Goal: Use online tool/utility: Utilize a website feature to perform a specific function

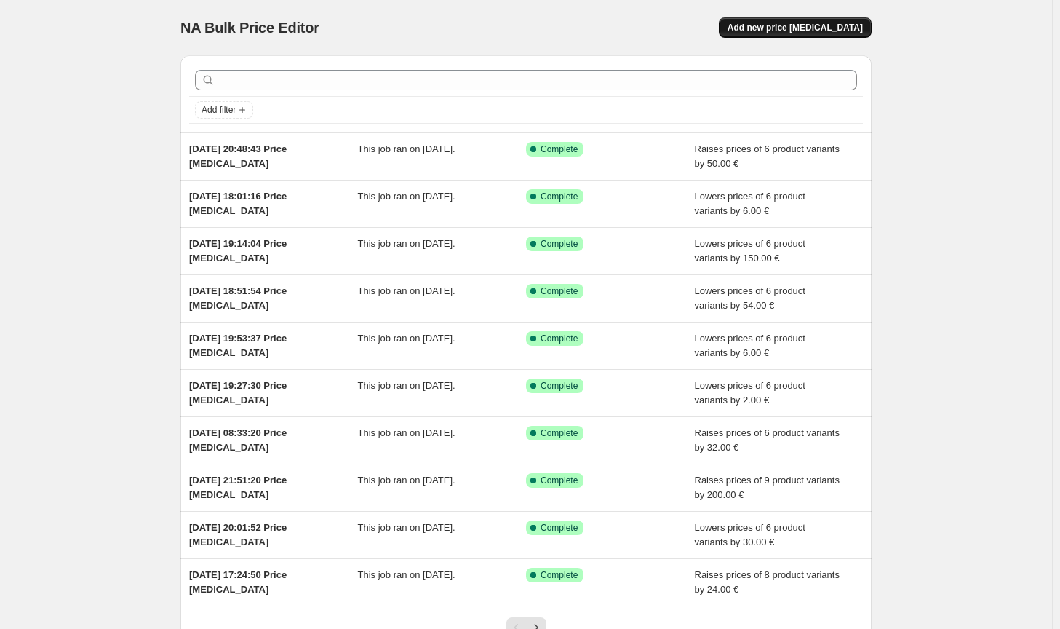
click at [818, 17] on button "Add new price change job" at bounding box center [795, 27] width 153 height 20
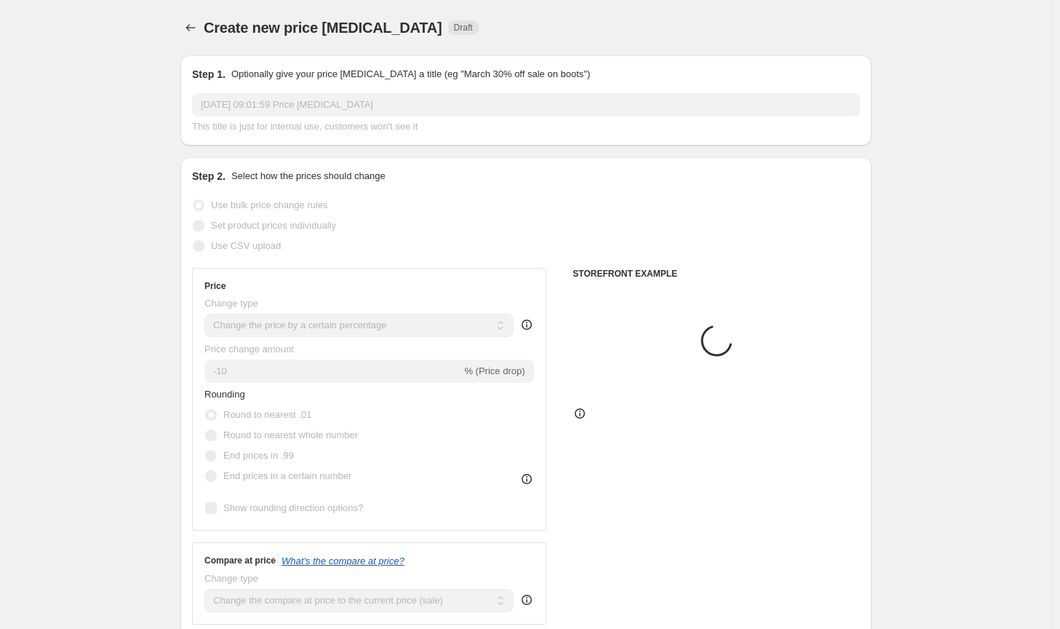
click at [450, 330] on select "Change the price to a certain amount Change the price by a certain amount Chang…" at bounding box center [358, 325] width 309 height 23
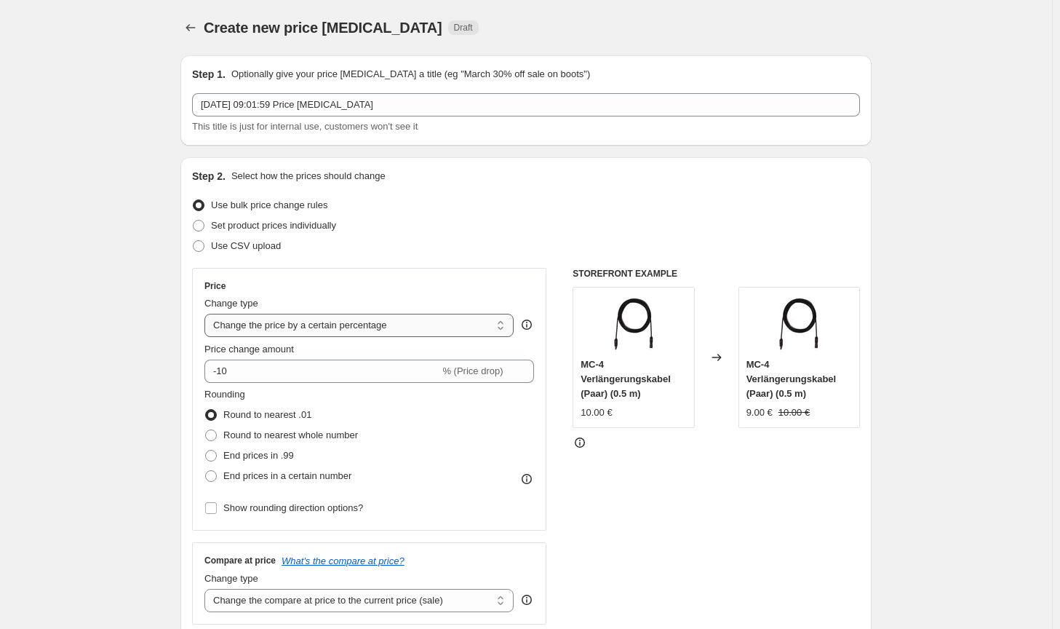
select select "by"
click at [207, 314] on select "Change the price to a certain amount Change the price by a certain amount Chang…" at bounding box center [358, 325] width 309 height 23
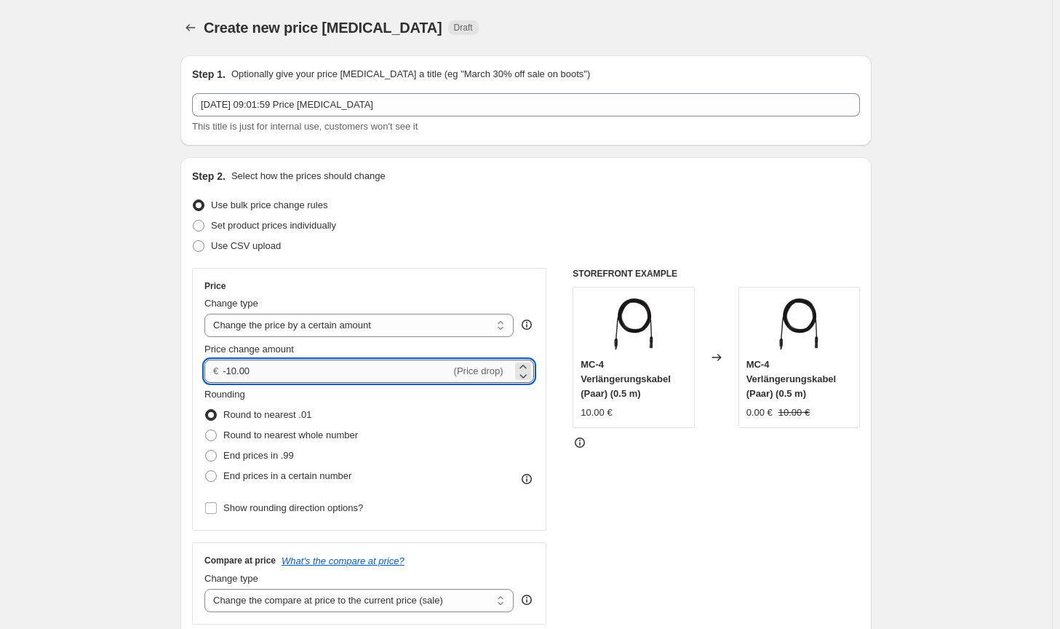
drag, startPoint x: 256, startPoint y: 375, endPoint x: 230, endPoint y: 369, distance: 27.0
click at [230, 369] on input "-10.00" at bounding box center [337, 370] width 228 height 23
type input "-50.00"
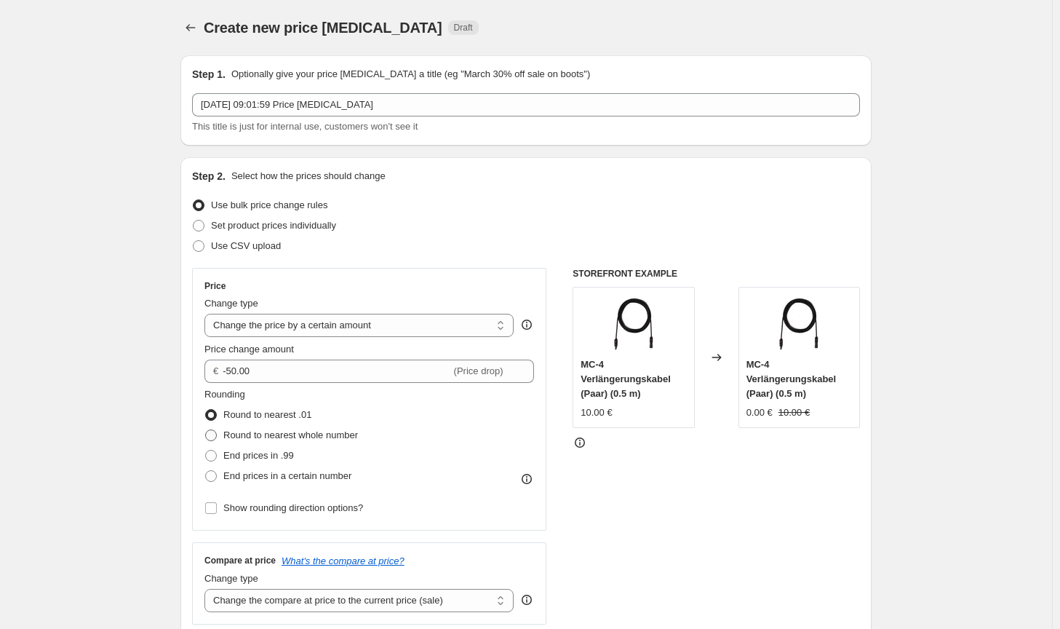
click at [276, 436] on span "Round to nearest whole number" at bounding box center [290, 434] width 135 height 11
click at [206, 430] on input "Round to nearest whole number" at bounding box center [205, 429] width 1 height 1
radio input "true"
click at [412, 595] on select "Change the compare at price to the current price (sale) Change the compare at p…" at bounding box center [358, 600] width 309 height 23
select select "no_change"
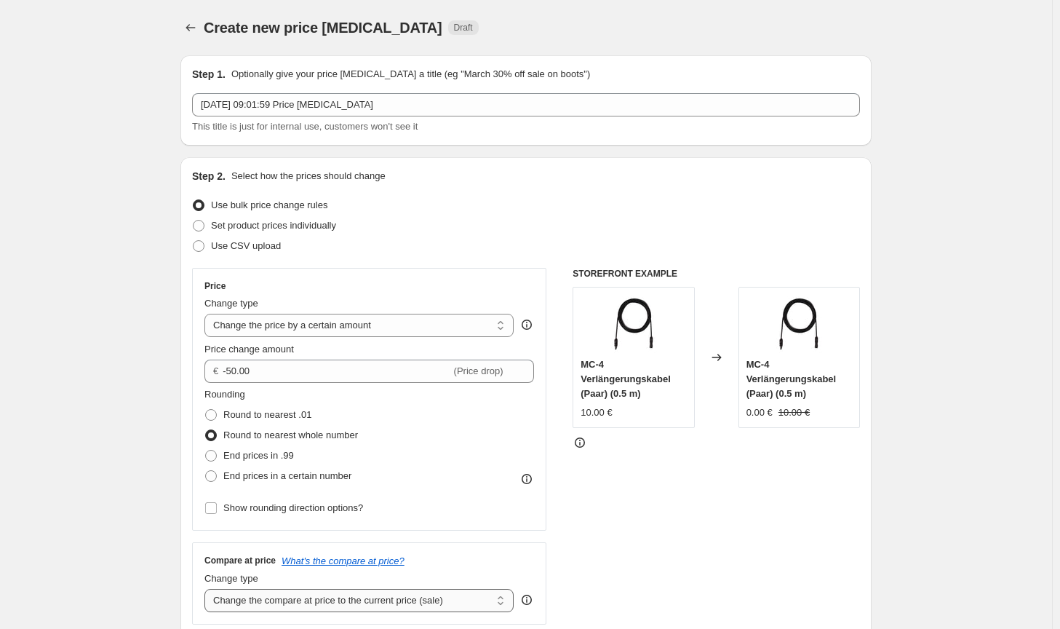
click at [207, 589] on select "Change the compare at price to the current price (sale) Change the compare at p…" at bounding box center [358, 600] width 309 height 23
click at [733, 587] on div "STOREFRONT EXAMPLE MC-4 Verlängerungskabel (Paar) (0.5 m) 10.00 € Changed to MC…" at bounding box center [716, 446] width 287 height 356
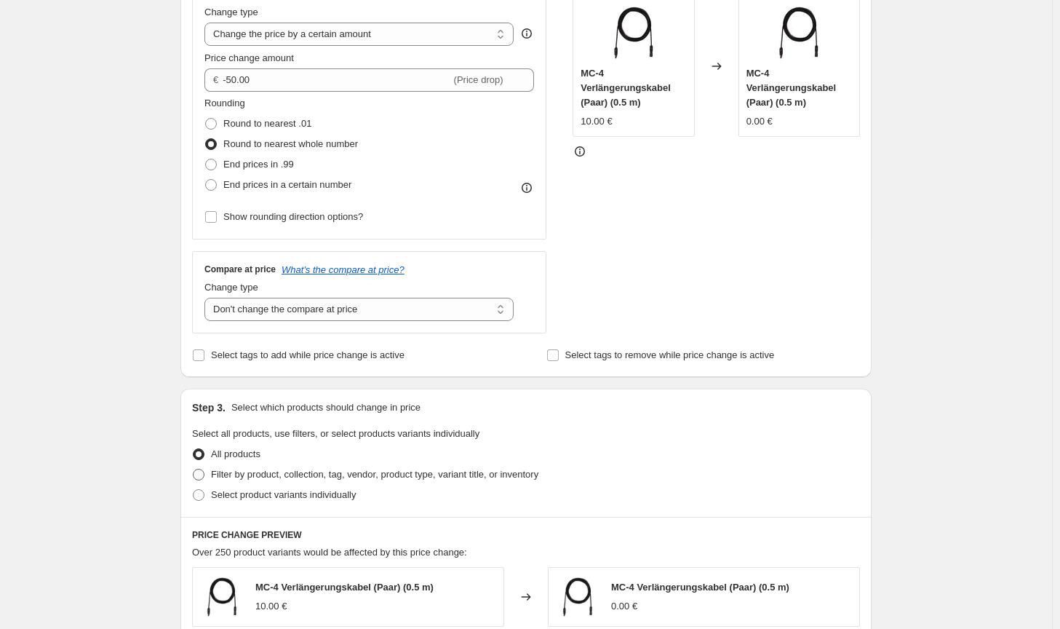
click at [509, 473] on span "Filter by product, collection, tag, vendor, product type, variant title, or inv…" at bounding box center [374, 474] width 327 height 11
click at [194, 469] on input "Filter by product, collection, tag, vendor, product type, variant title, or inv…" at bounding box center [193, 469] width 1 height 1
radio input "true"
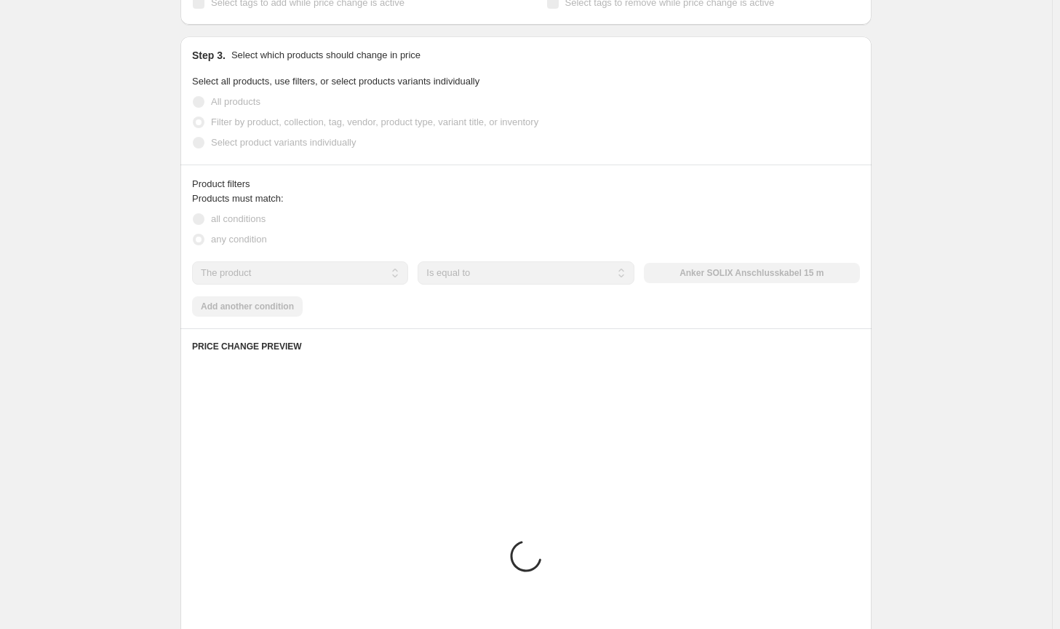
scroll to position [655, 0]
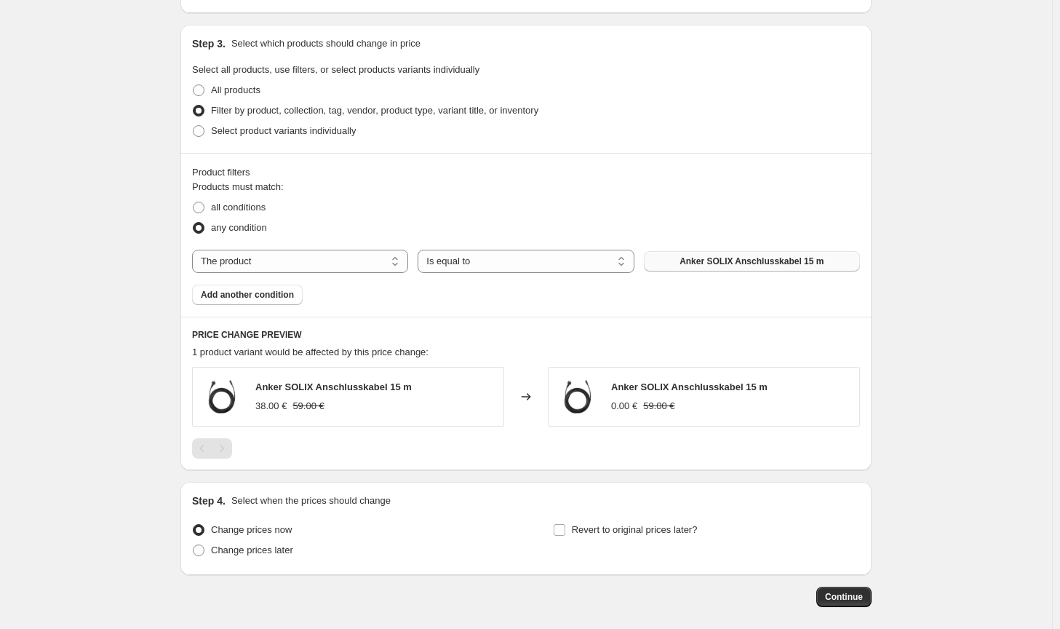
click at [788, 265] on span "Anker SOLIX Anschlusskabel 15 m" at bounding box center [751, 261] width 144 height 12
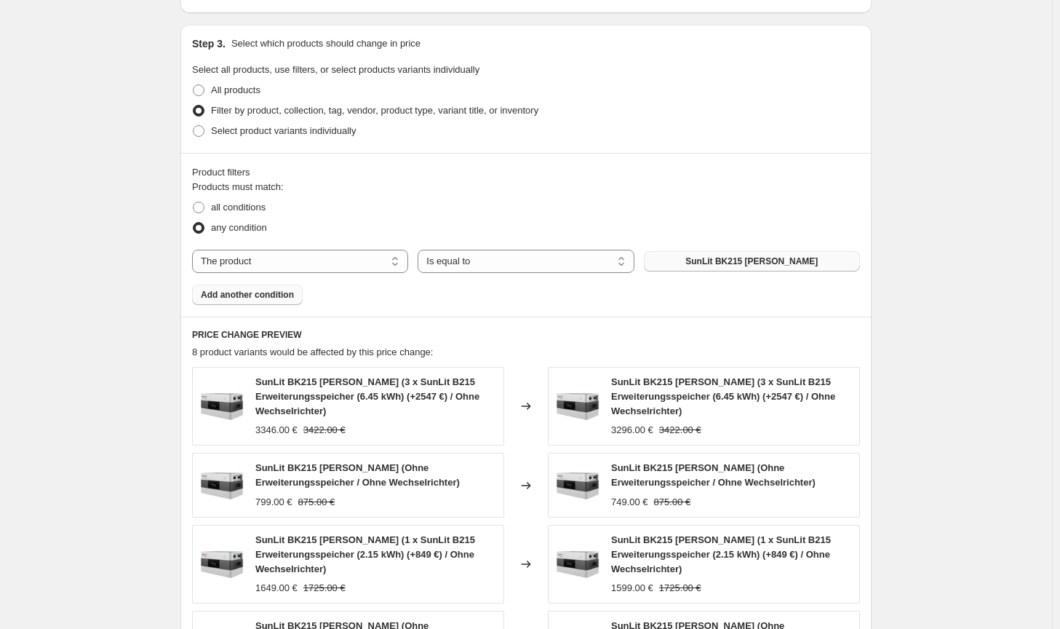
click at [271, 287] on button "Add another condition" at bounding box center [247, 294] width 111 height 20
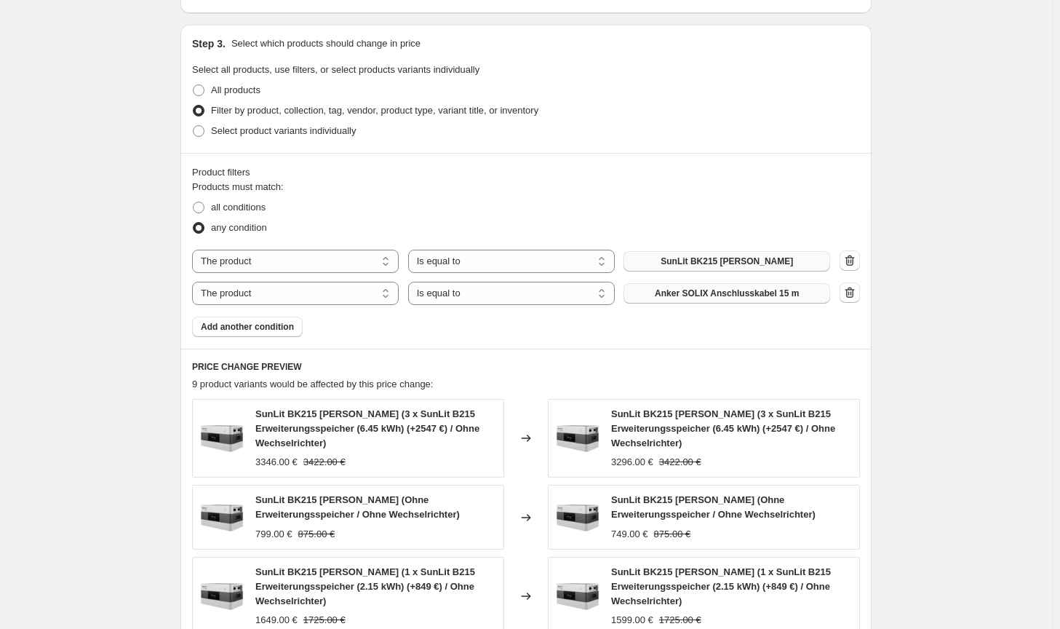
click at [738, 284] on button "Anker SOLIX Anschlusskabel 15 m" at bounding box center [726, 293] width 207 height 20
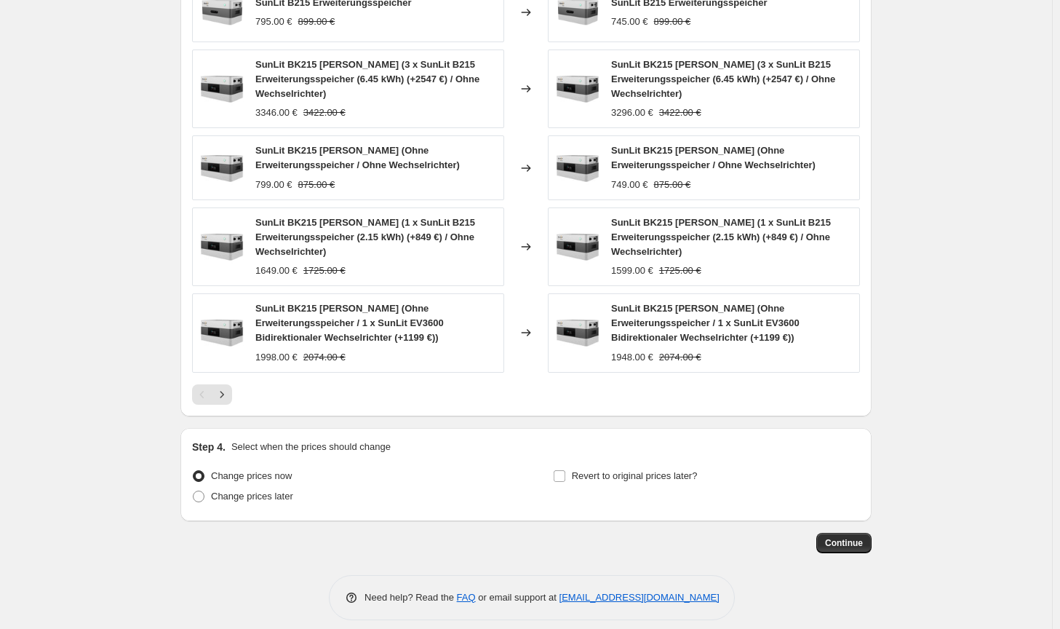
scroll to position [1083, 0]
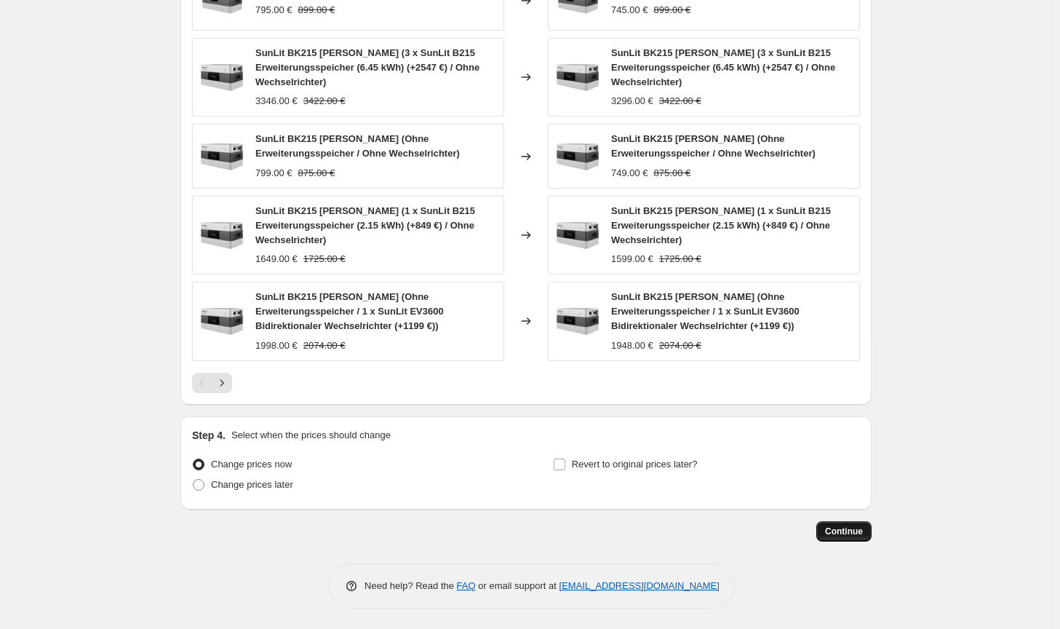
click at [853, 526] on span "Continue" at bounding box center [844, 531] width 38 height 12
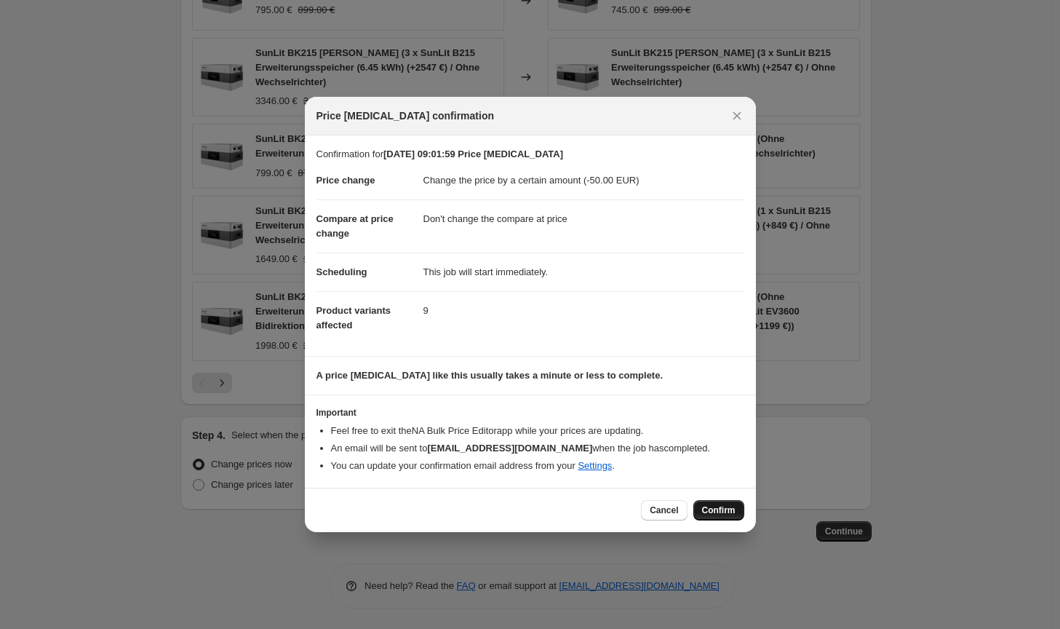
click at [722, 516] on button "Confirm" at bounding box center [718, 510] width 51 height 20
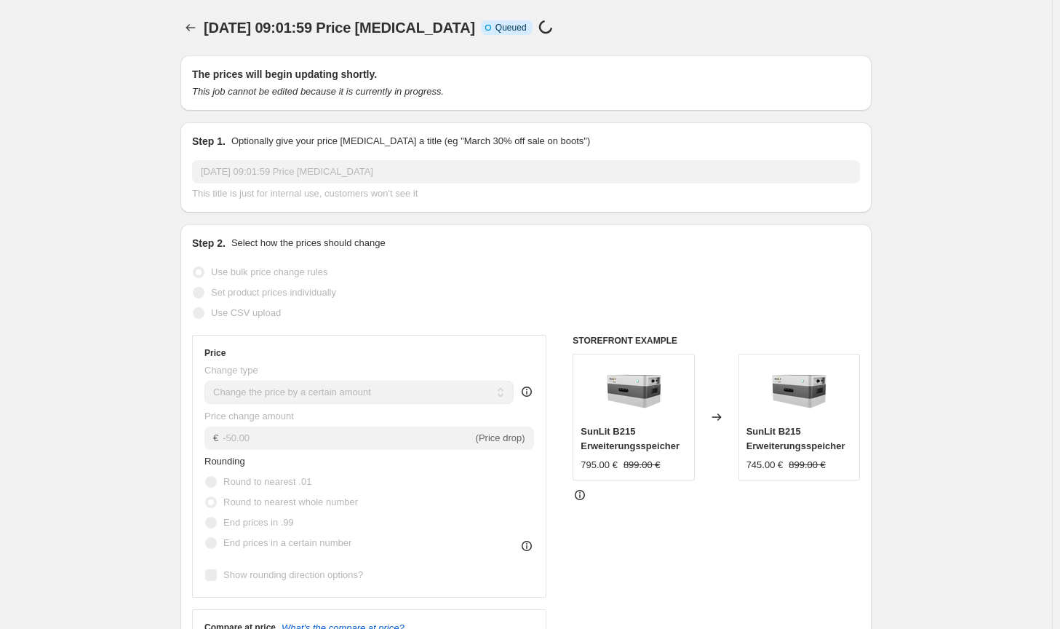
scroll to position [1083, 0]
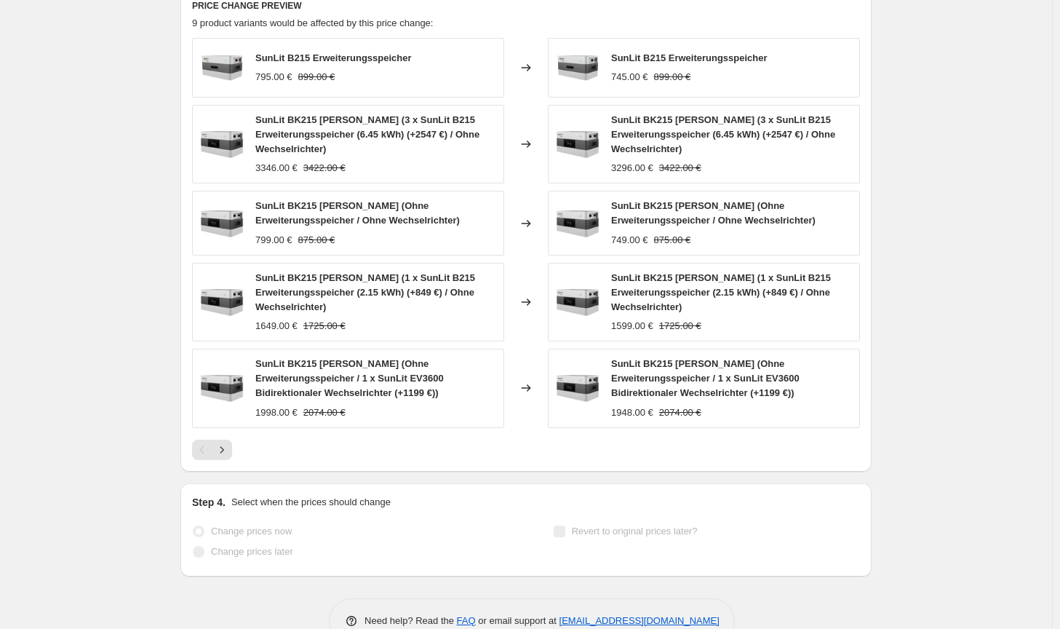
select select "by"
select select "no_change"
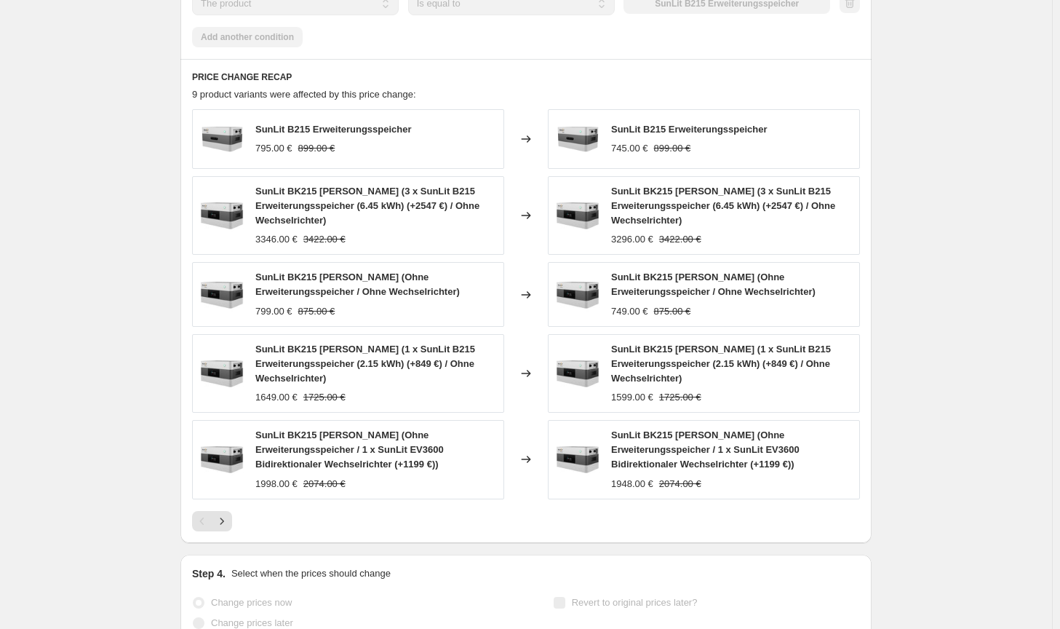
scroll to position [0, 0]
